Goal: Task Accomplishment & Management: Manage account settings

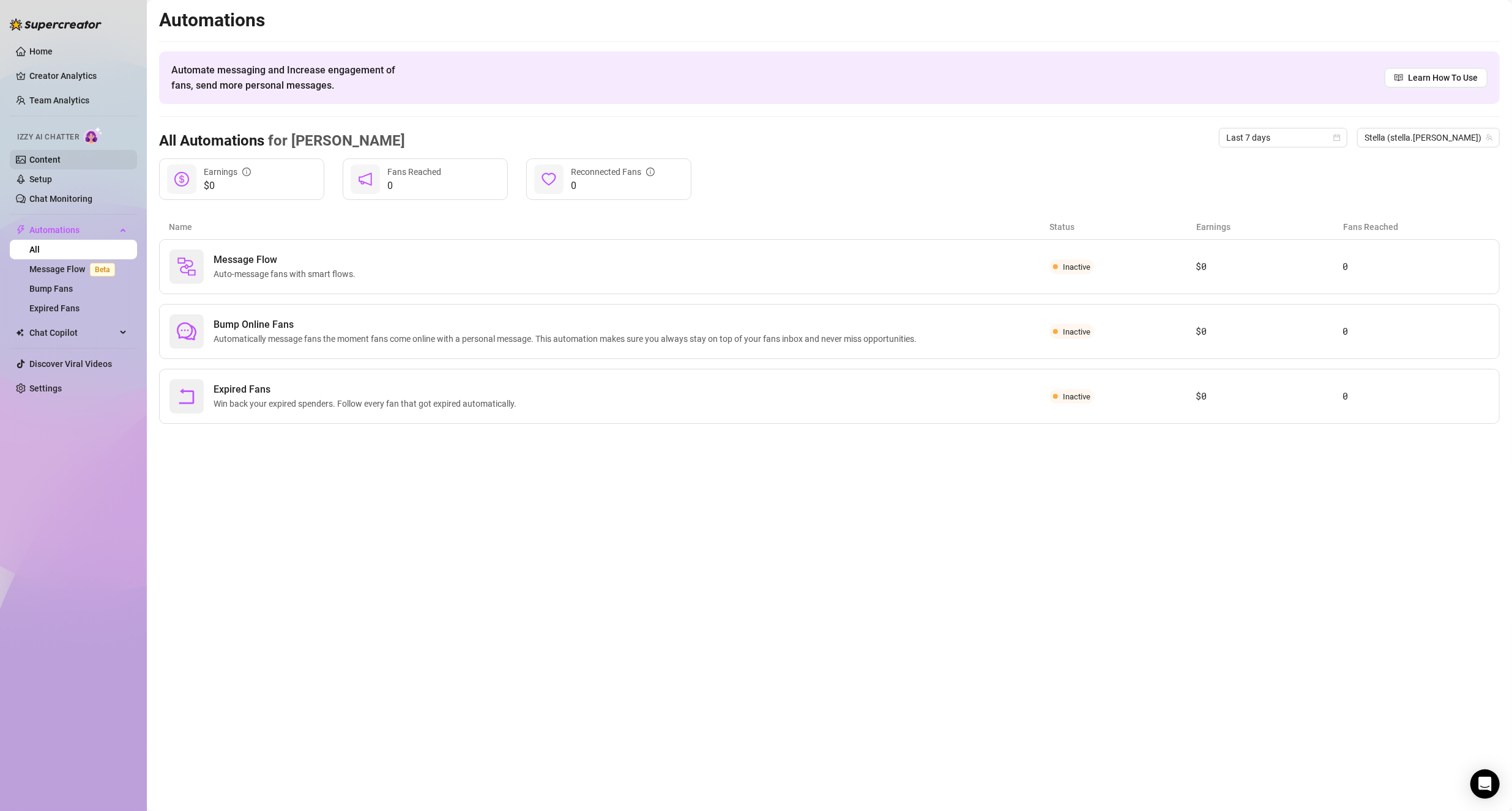
click at [54, 156] on link "Content" at bounding box center [45, 159] width 31 height 10
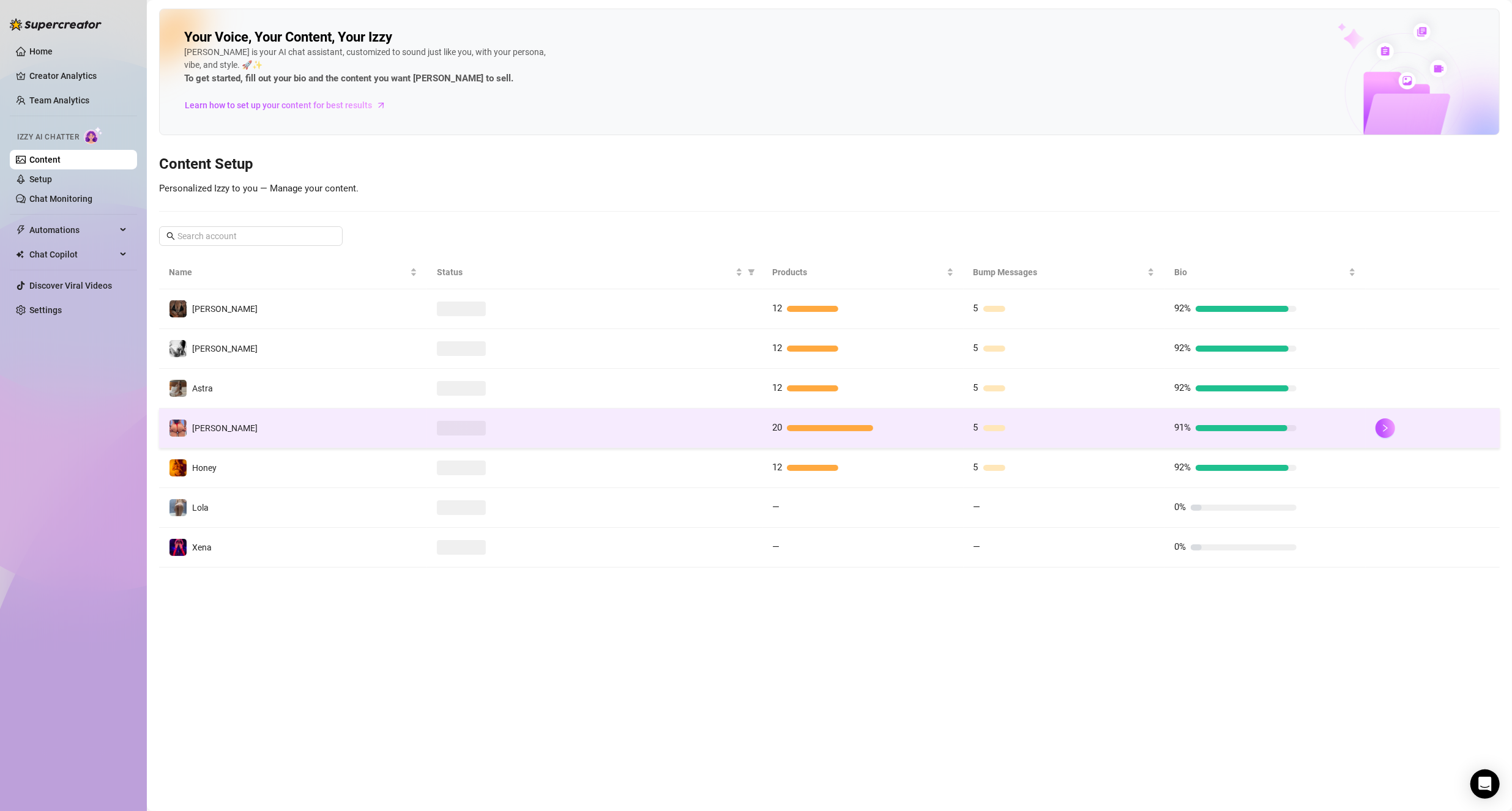
click at [303, 428] on td "[PERSON_NAME]" at bounding box center [293, 428] width 268 height 40
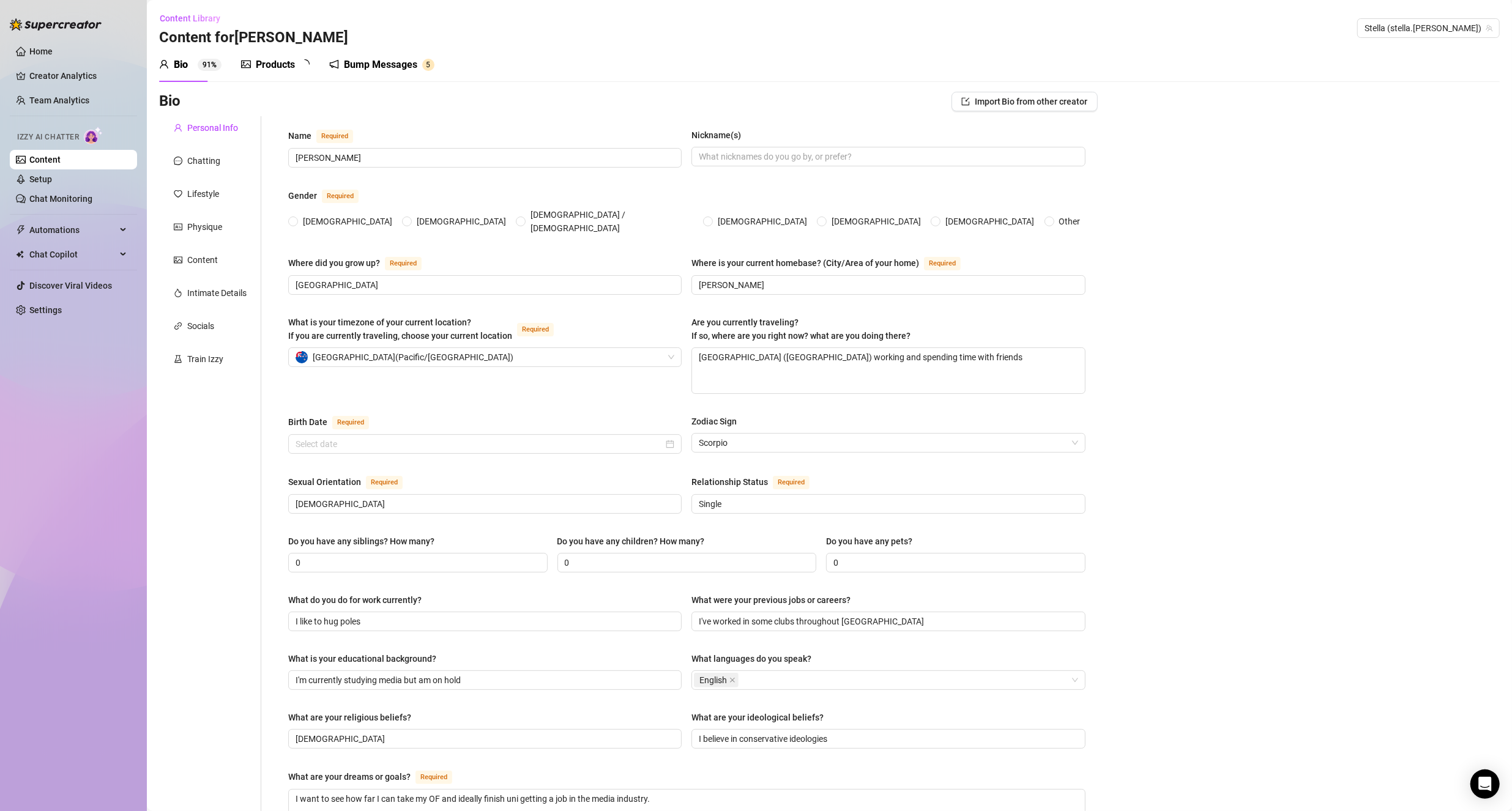
radio input "true"
type input "[DATE]"
click at [737, 348] on textarea "[GEOGRAPHIC_DATA] ([GEOGRAPHIC_DATA]) working and spending time with friends" at bounding box center [888, 370] width 392 height 45
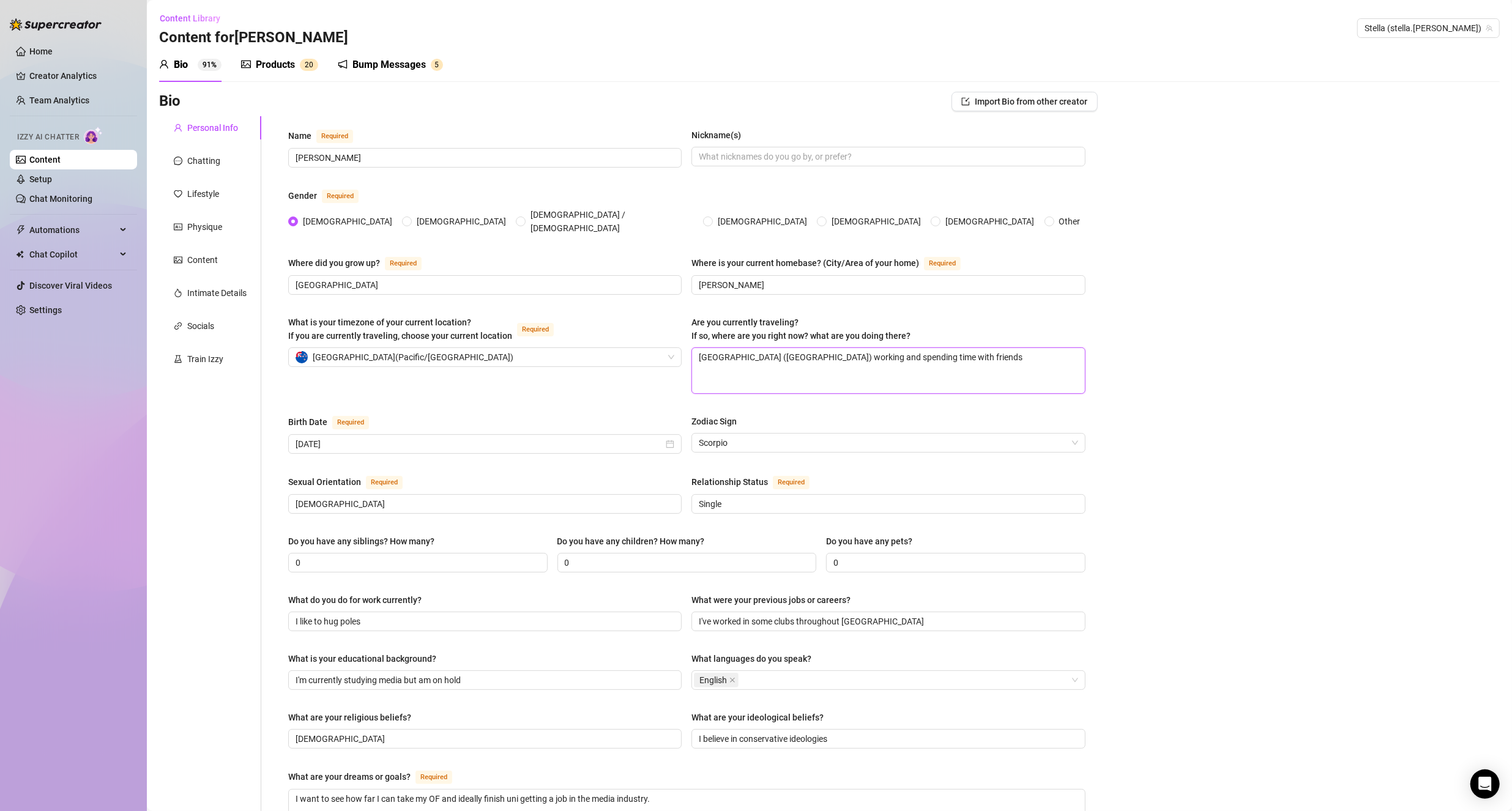
click at [737, 348] on textarea "[GEOGRAPHIC_DATA] ([GEOGRAPHIC_DATA]) working and spending time with friends" at bounding box center [888, 370] width 392 height 45
click at [760, 348] on textarea "[GEOGRAPHIC_DATA] ([GEOGRAPHIC_DATA]) working and spending time with friends" at bounding box center [888, 370] width 392 height 45
drag, startPoint x: 787, startPoint y: 348, endPoint x: 675, endPoint y: 345, distance: 112.0
click at [675, 345] on div "What is your timezone of your current location? If you are currently traveling,…" at bounding box center [686, 360] width 797 height 89
type textarea "K working and spending time with friends"
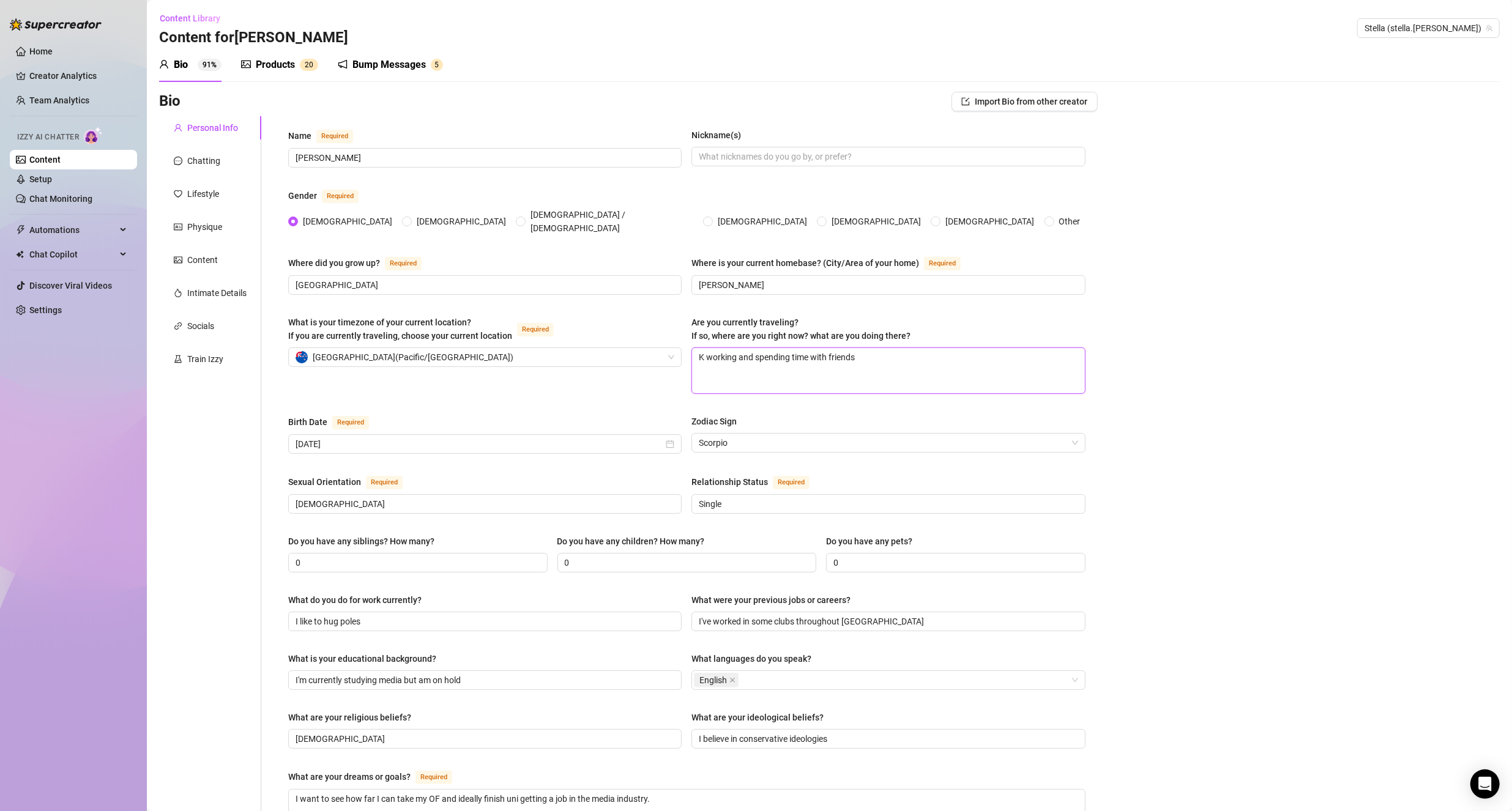
type textarea "[PERSON_NAME] working and spending time with friends"
type textarea "Kait working and spending time with friends"
type textarea "[PERSON_NAME] working and spending time with friends"
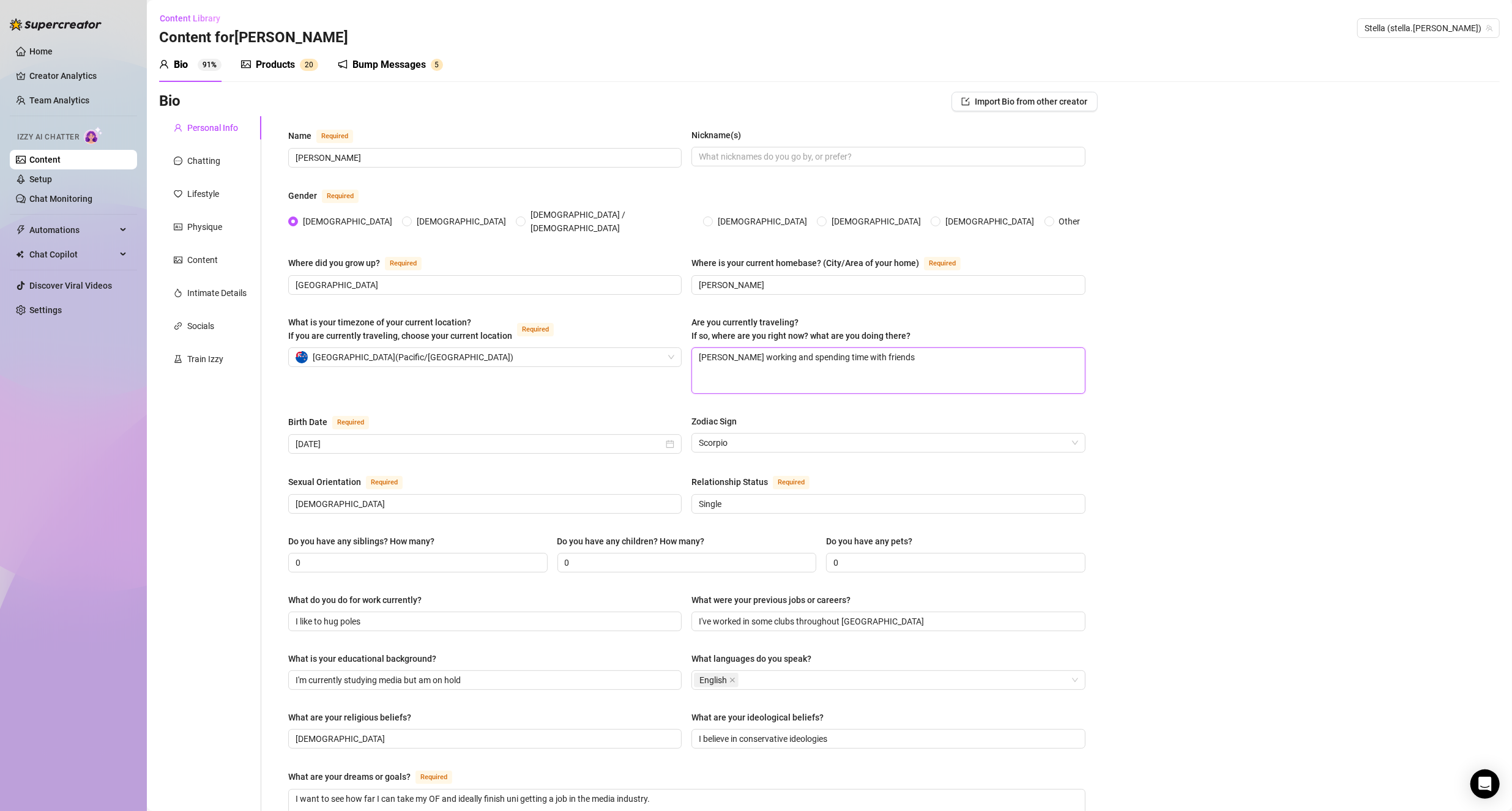
type textarea "[PERSON_NAME] working and spending time with friends"
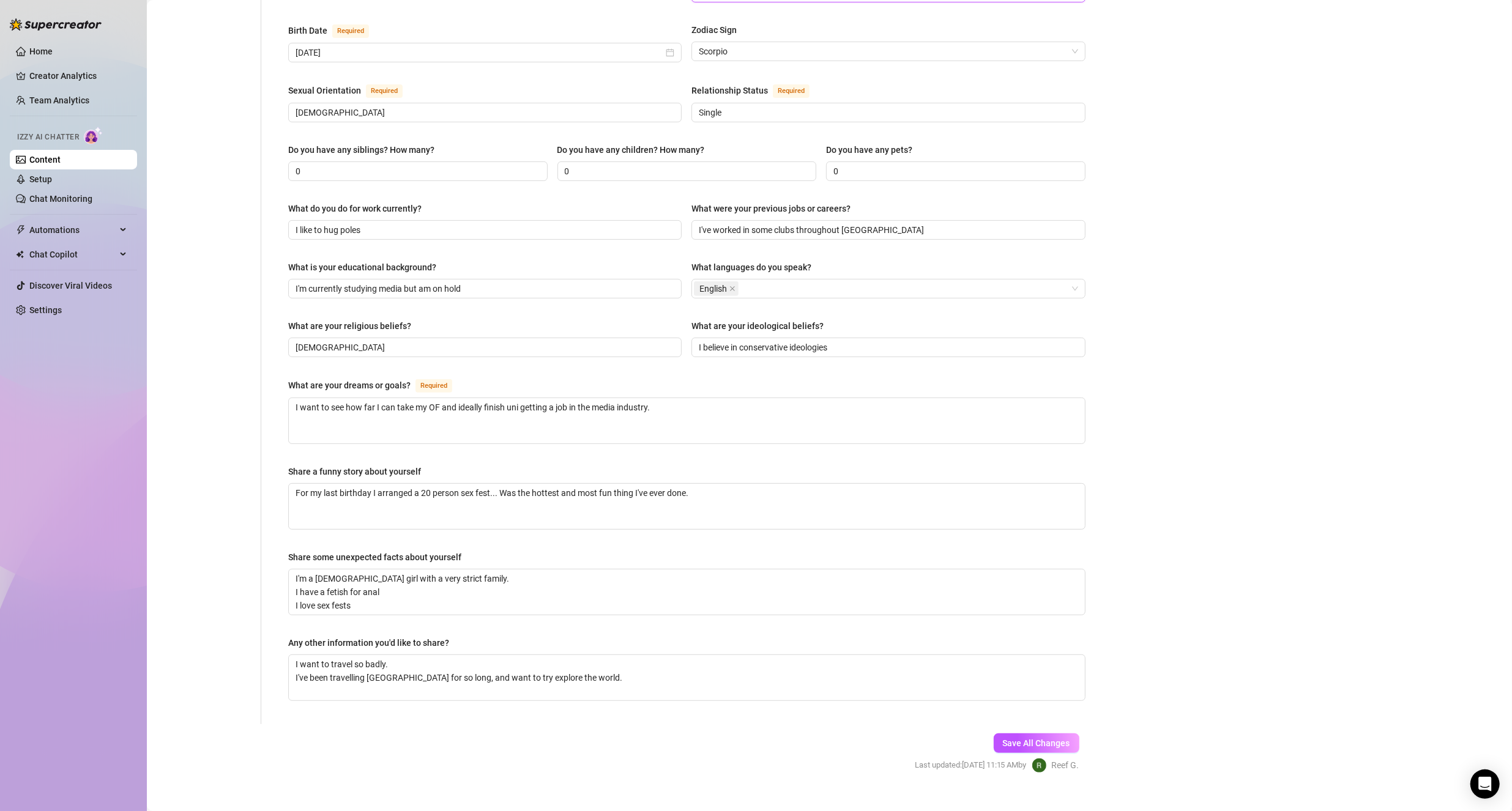
scroll to position [397, 0]
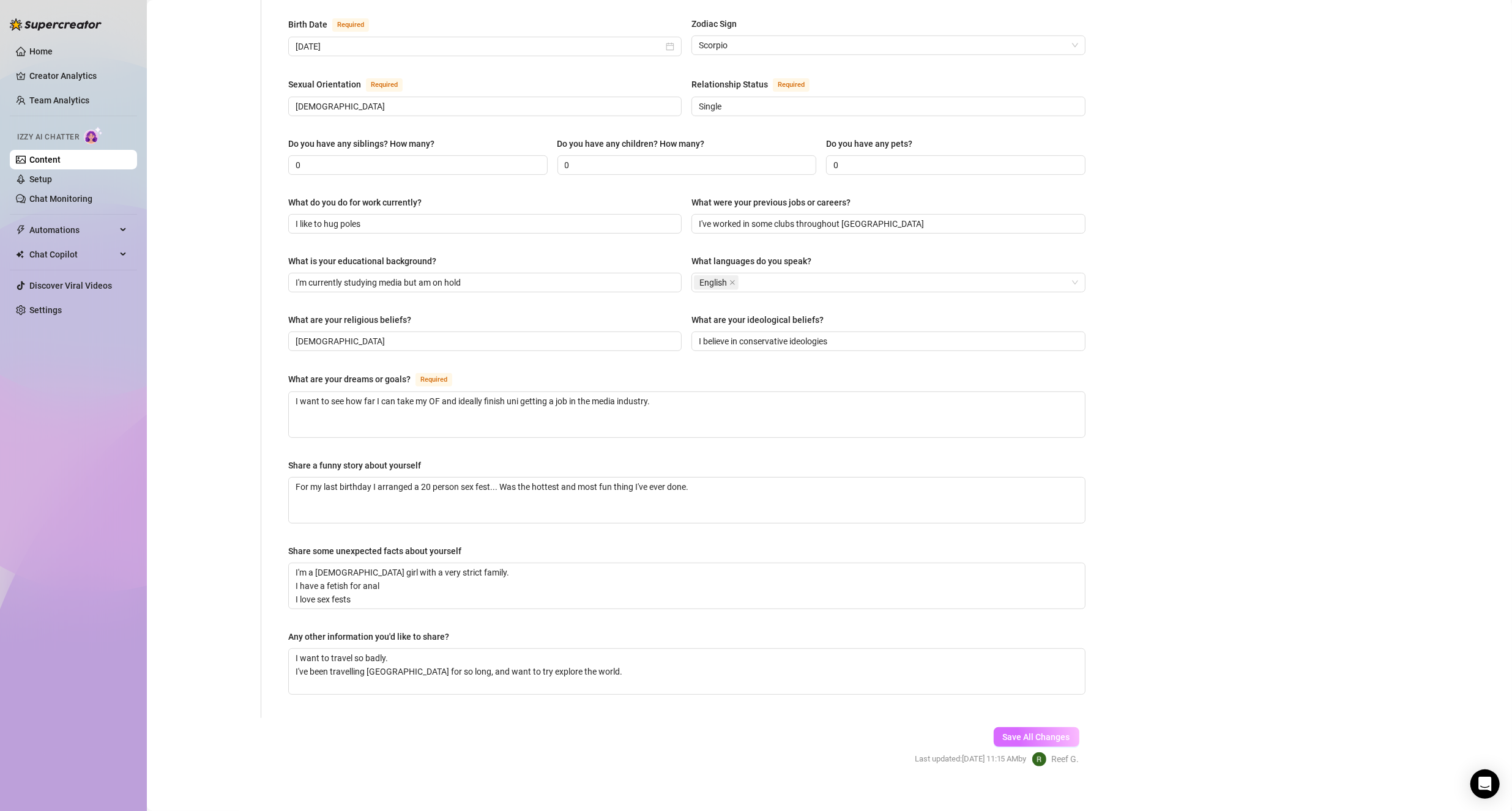
type textarea "[PERSON_NAME] working and spending time with friends"
click at [1058, 727] on button "Save All Changes" at bounding box center [1036, 737] width 86 height 20
